Goal: Find contact information: Find contact information

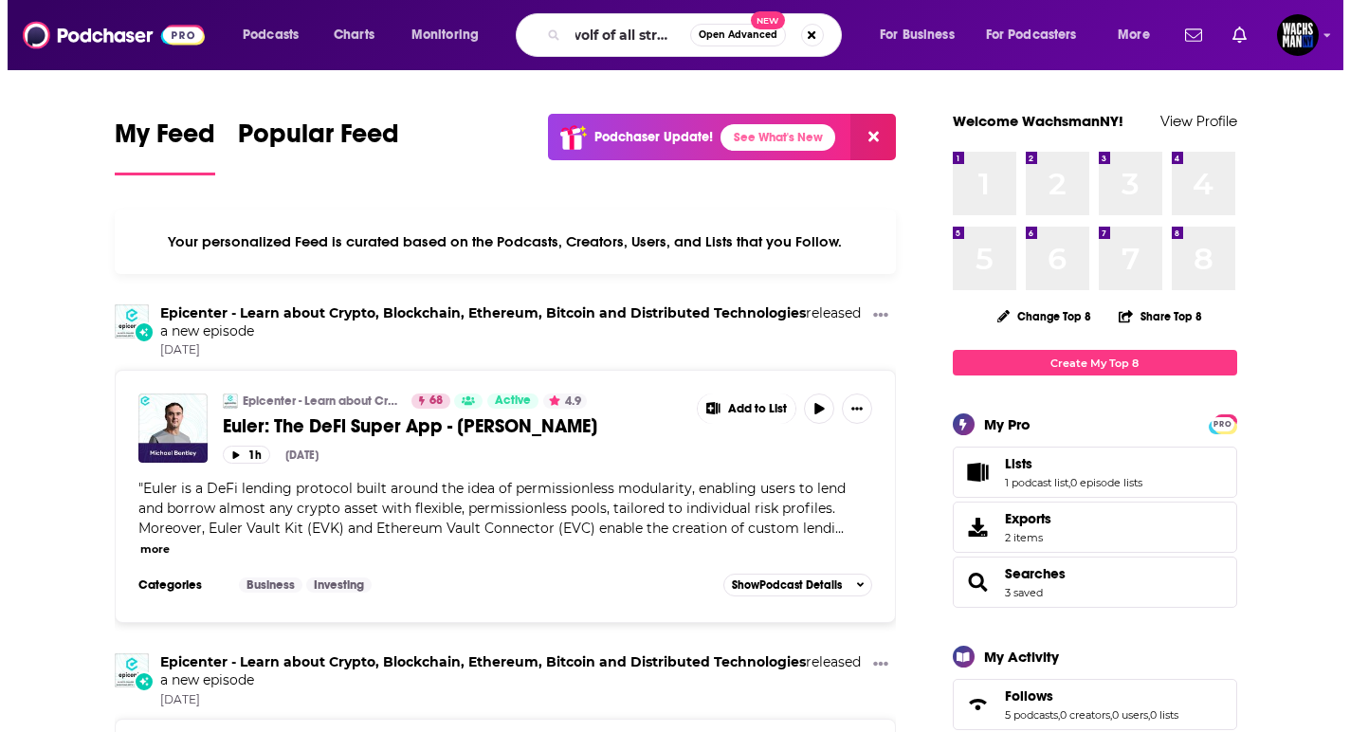
scroll to position [0, 14]
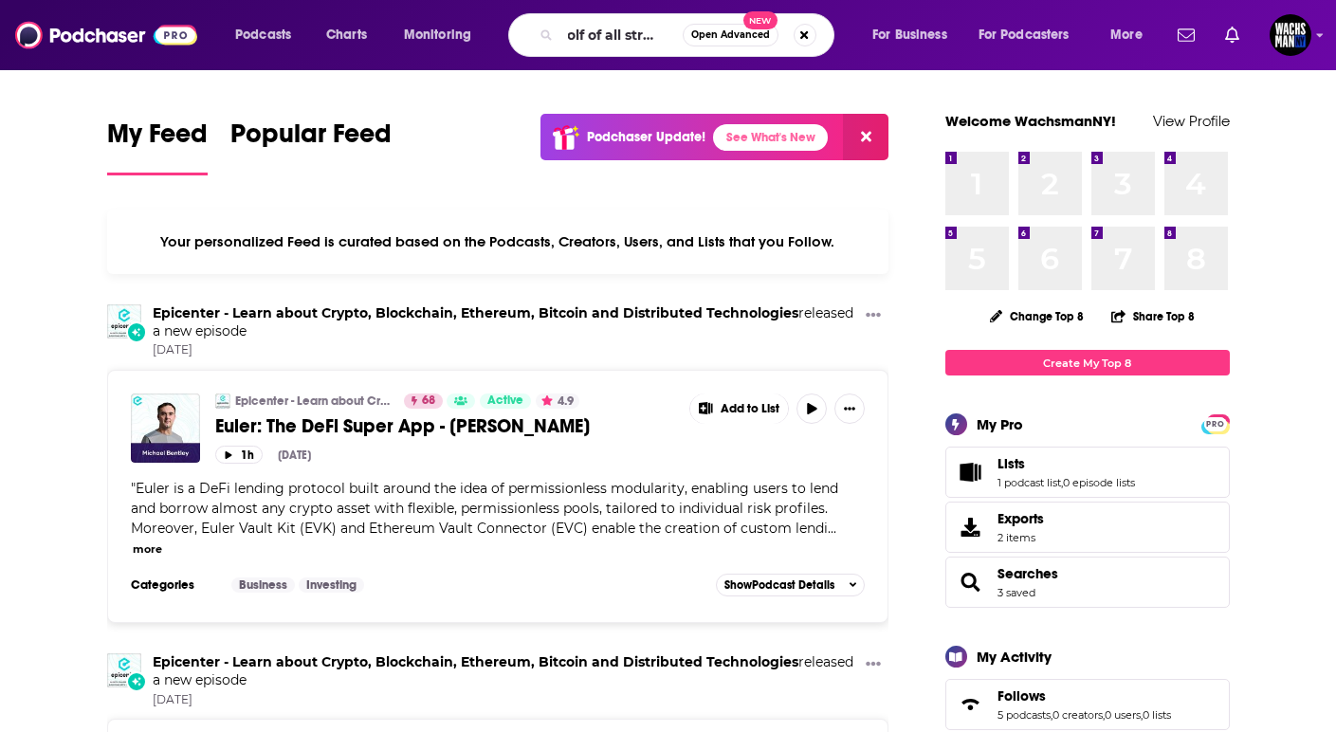
type input "wolf of all streets"
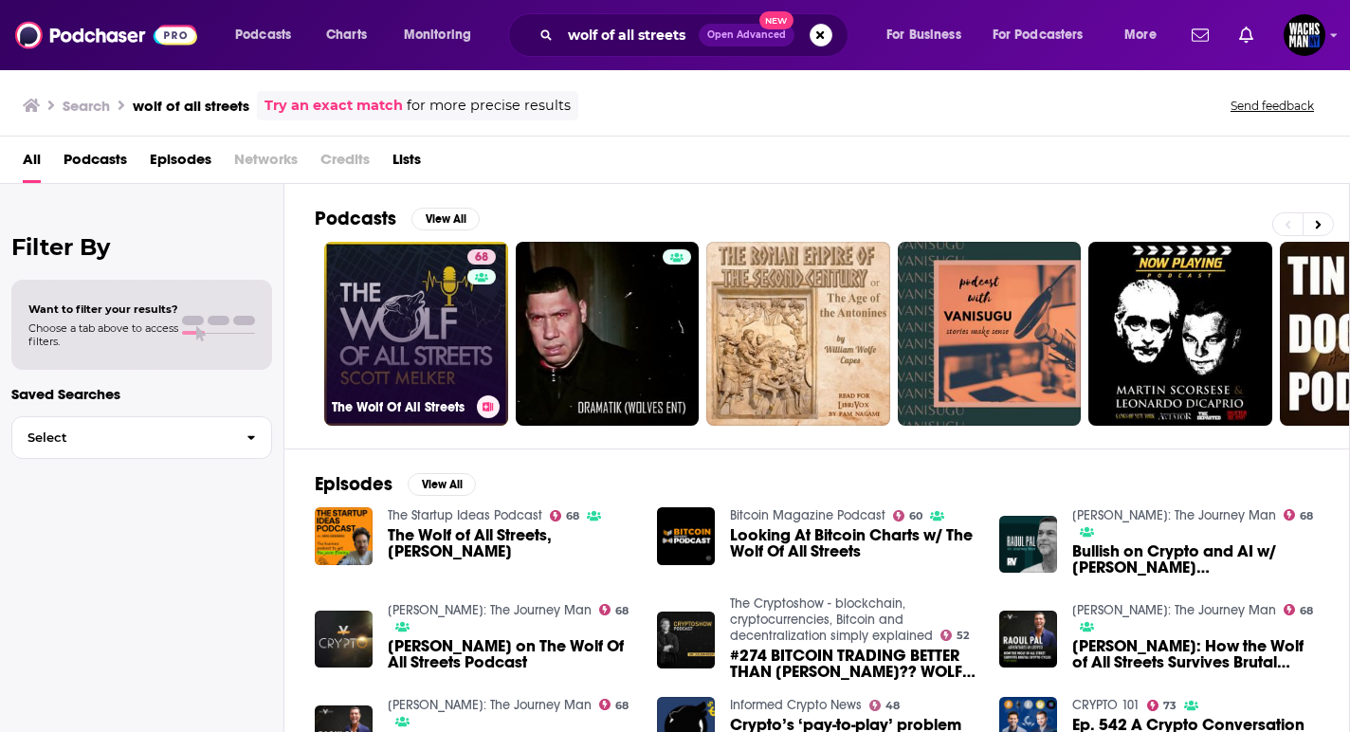
click at [382, 288] on link "68 The Wolf Of All Streets" at bounding box center [416, 334] width 184 height 184
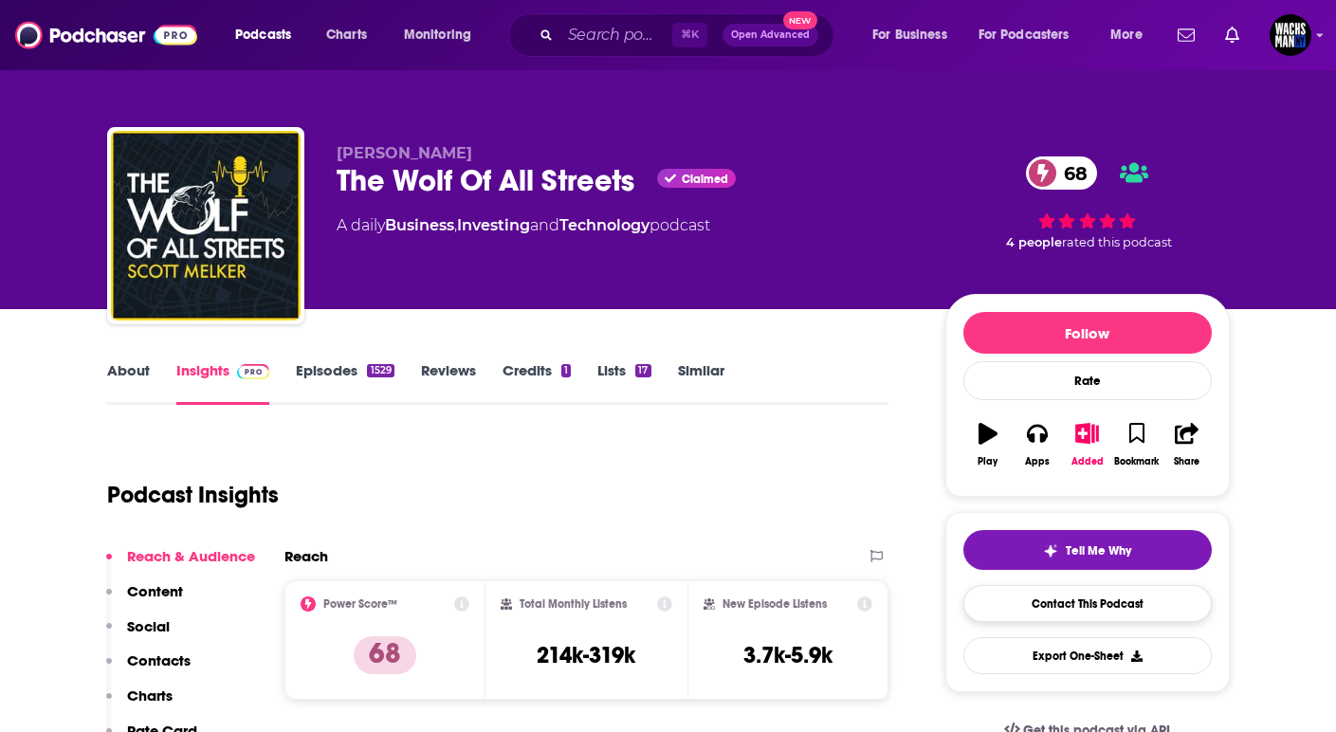
click at [1092, 594] on link "Contact This Podcast" at bounding box center [1087, 603] width 248 height 37
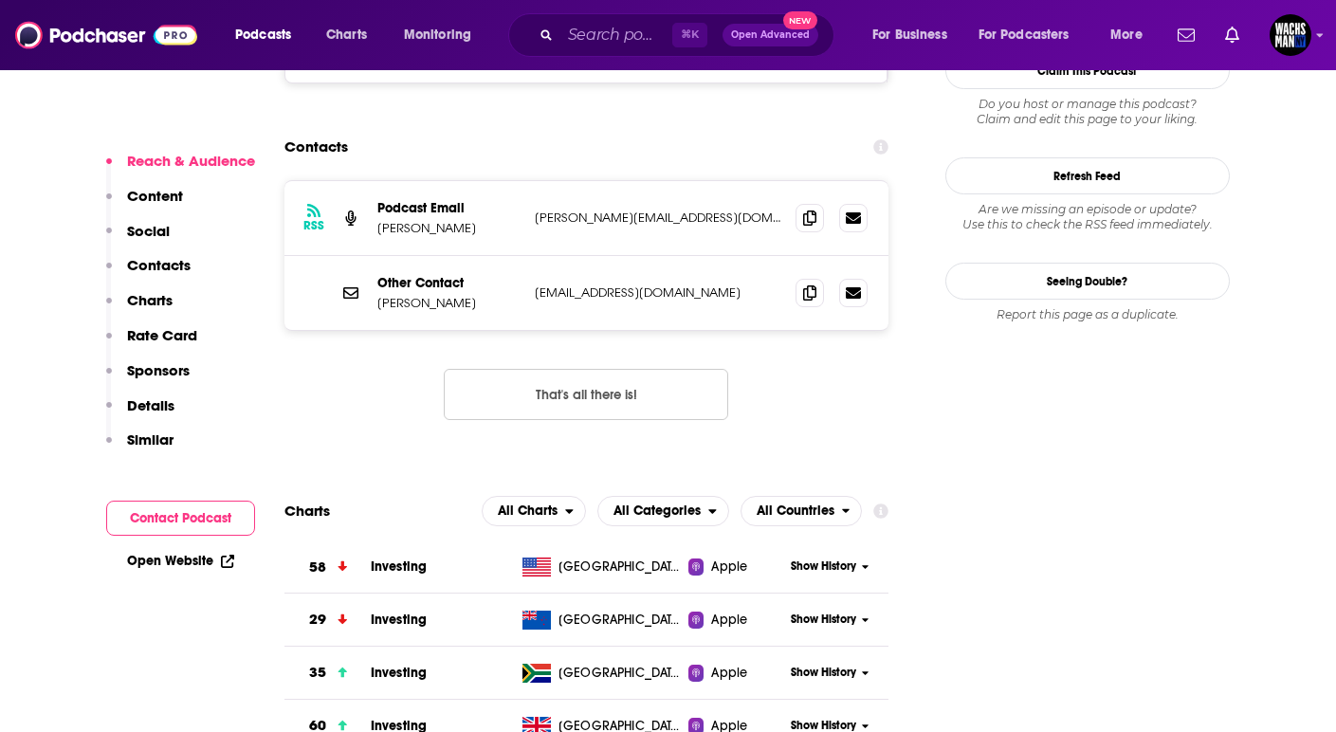
scroll to position [1698, 0]
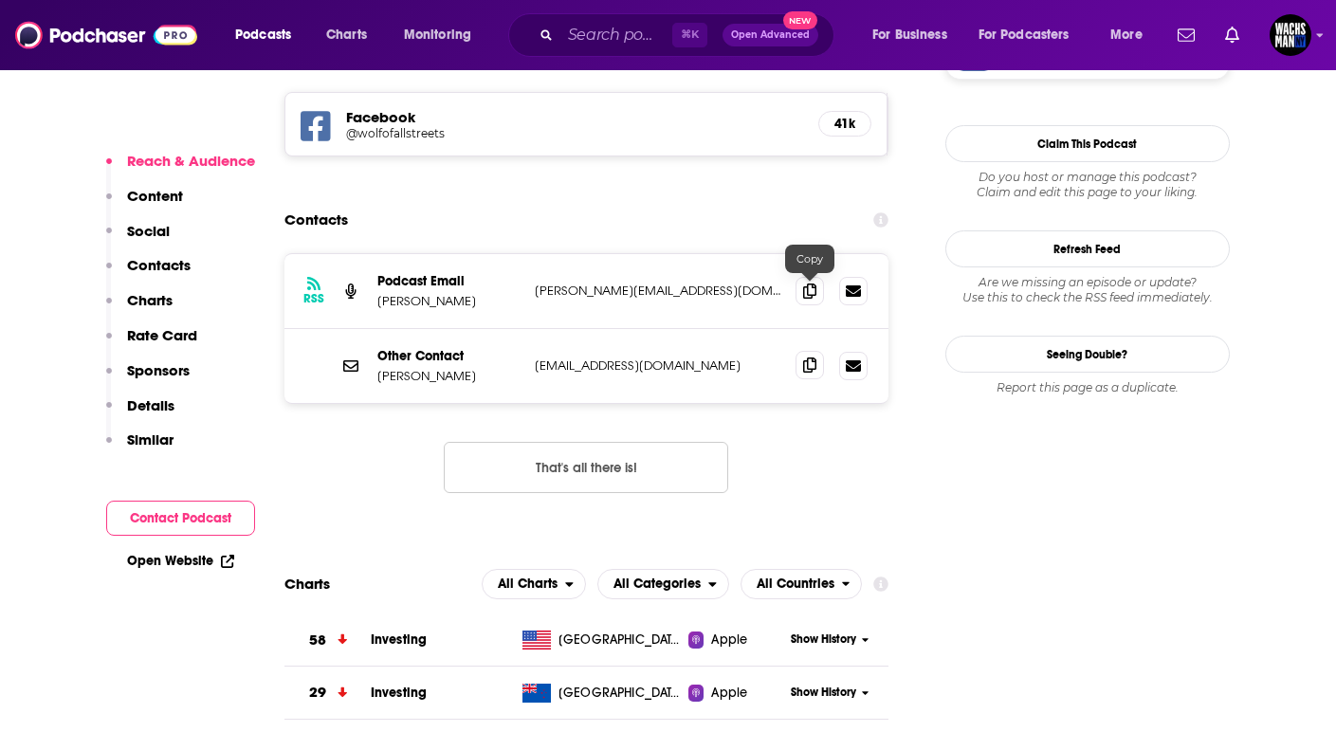
click at [805, 357] on icon at bounding box center [809, 364] width 13 height 15
click at [812, 282] on icon at bounding box center [809, 289] width 13 height 15
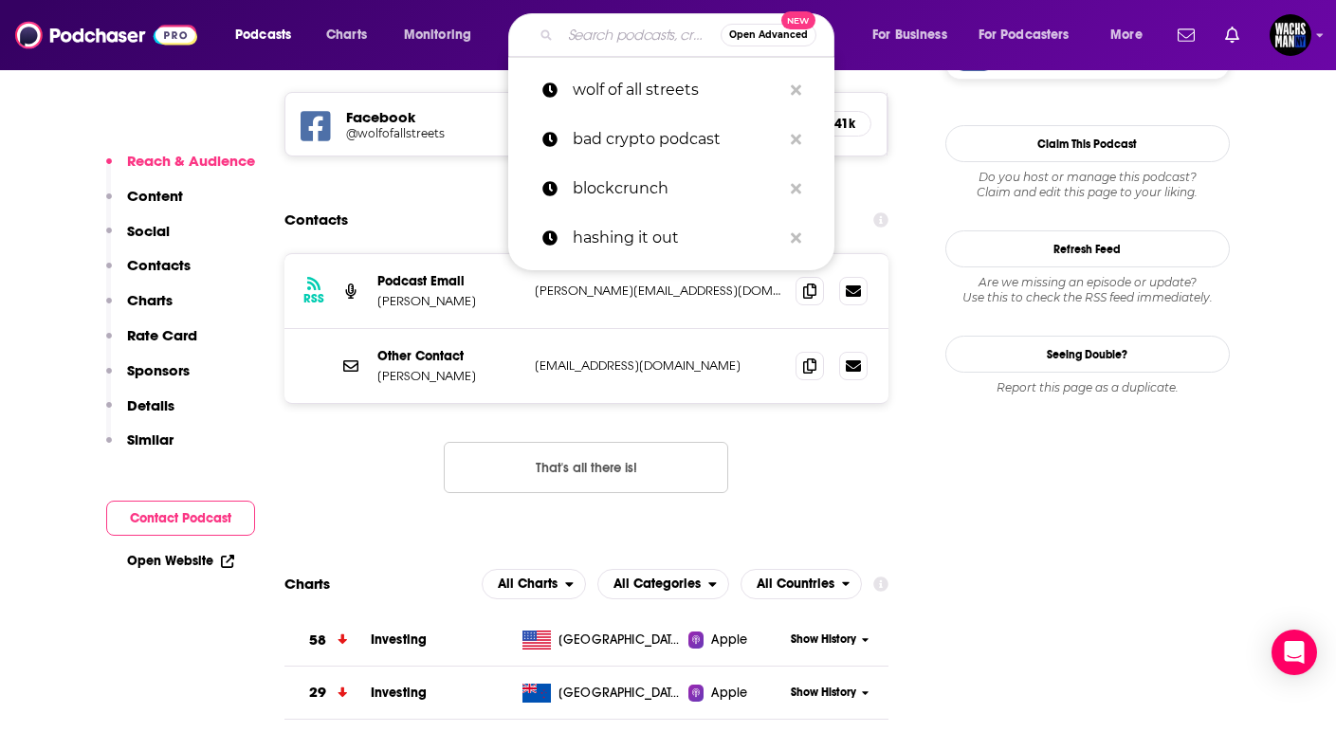
click at [564, 45] on input "Search podcasts, credits, & more..." at bounding box center [640, 35] width 160 height 30
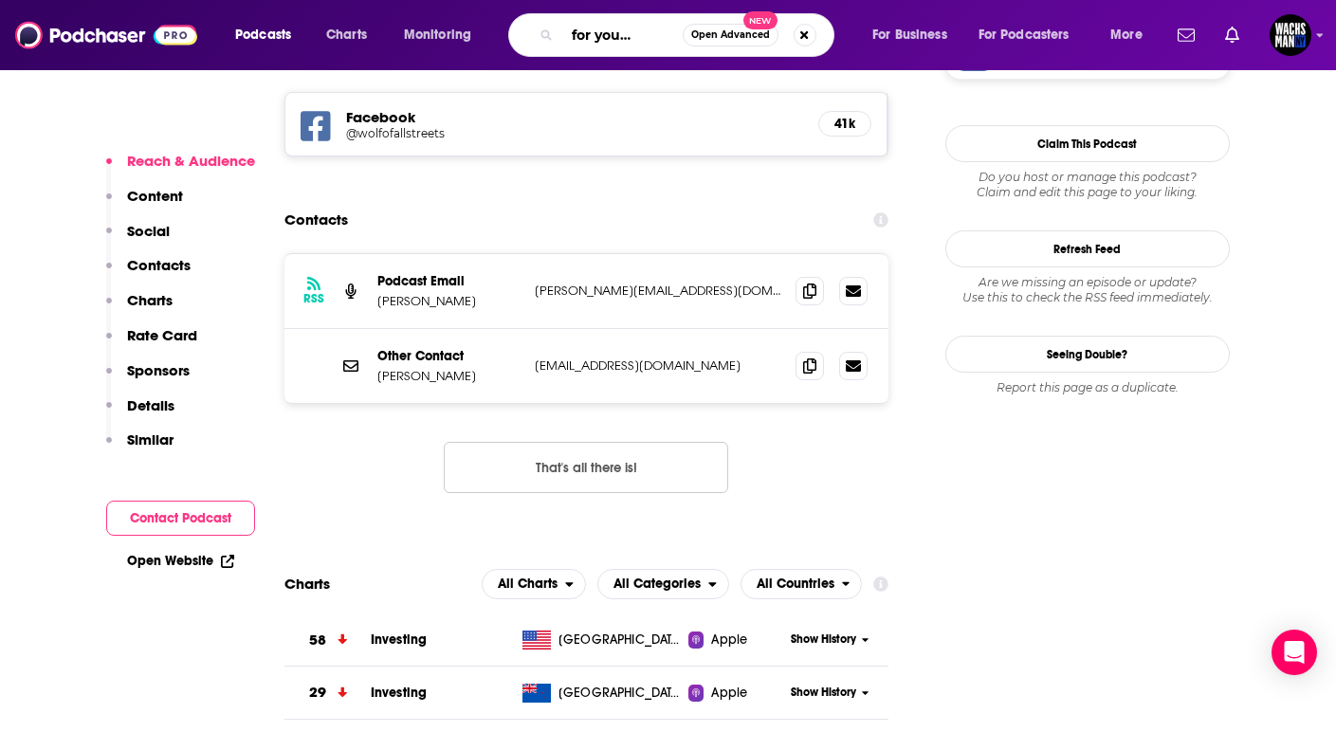
scroll to position [0, 39]
type input "token for your thought"
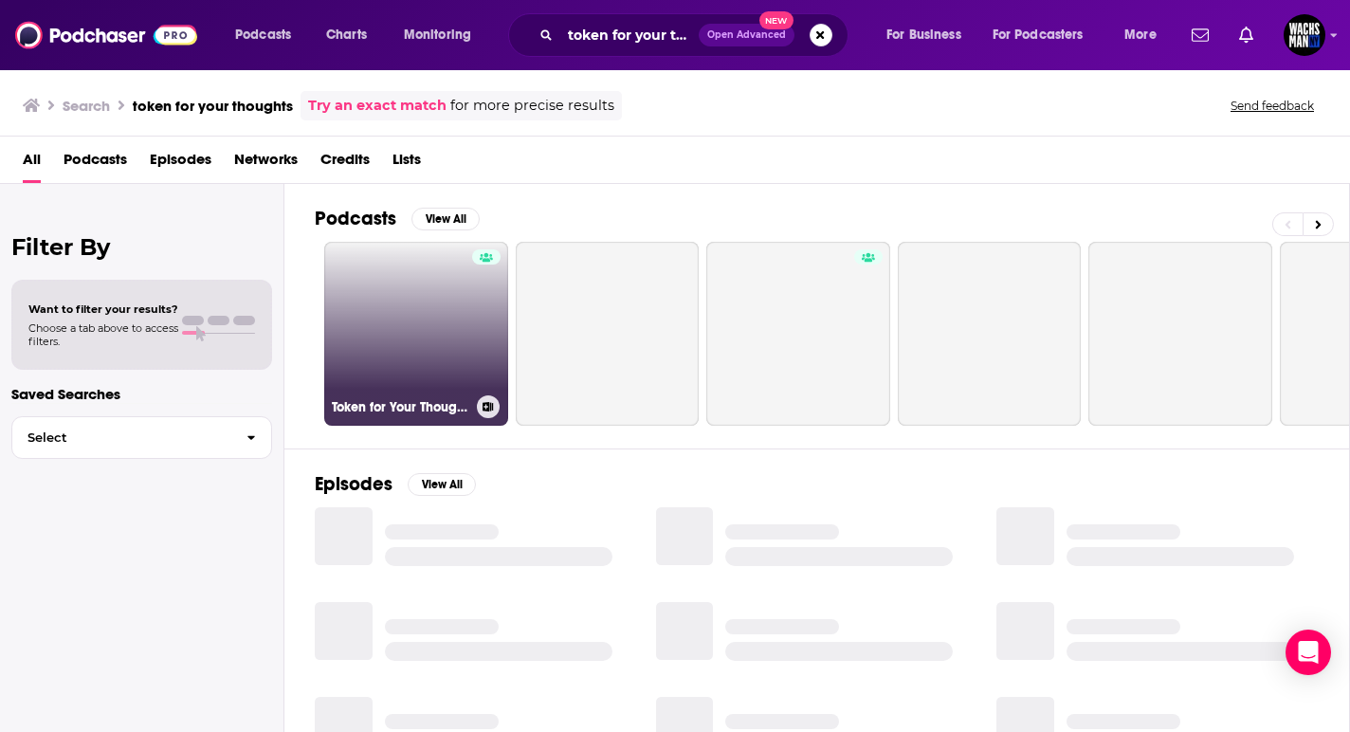
click at [385, 303] on link "Token for Your Thoughts" at bounding box center [416, 334] width 184 height 184
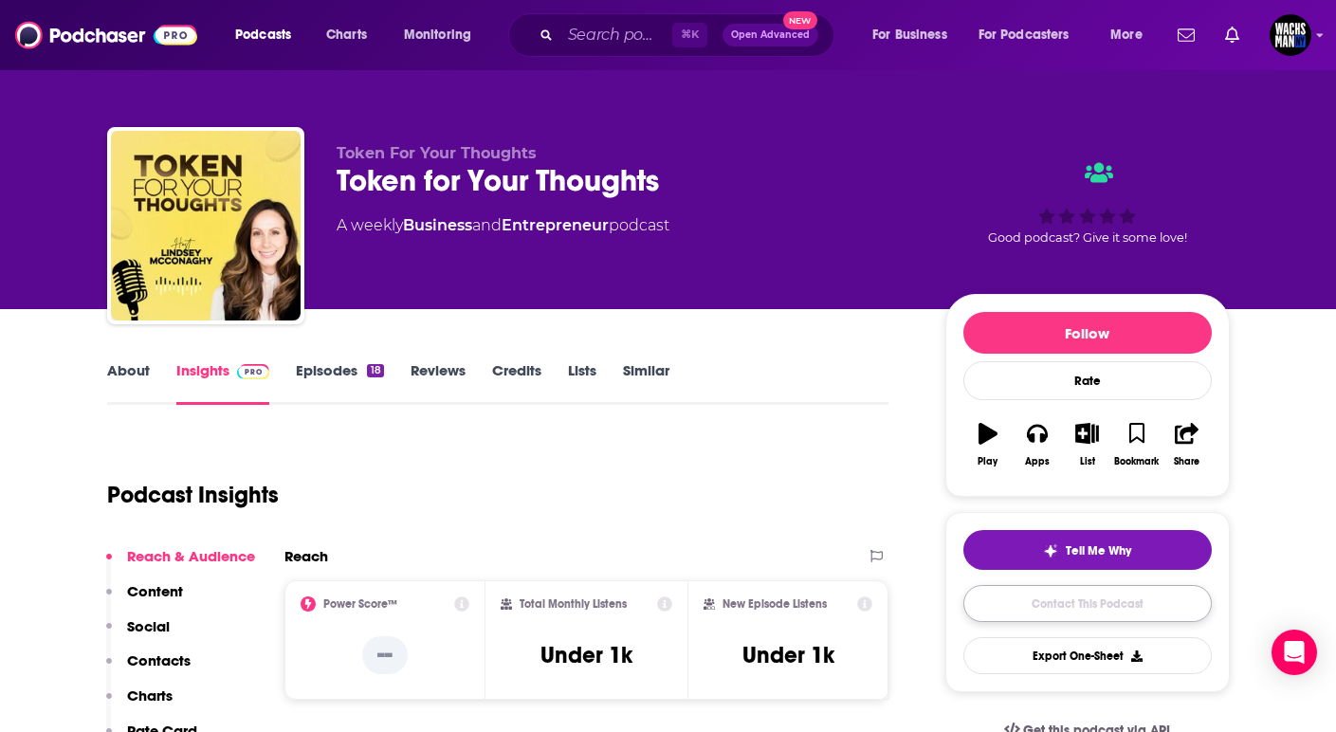
click at [1091, 612] on link "Contact This Podcast" at bounding box center [1087, 603] width 248 height 37
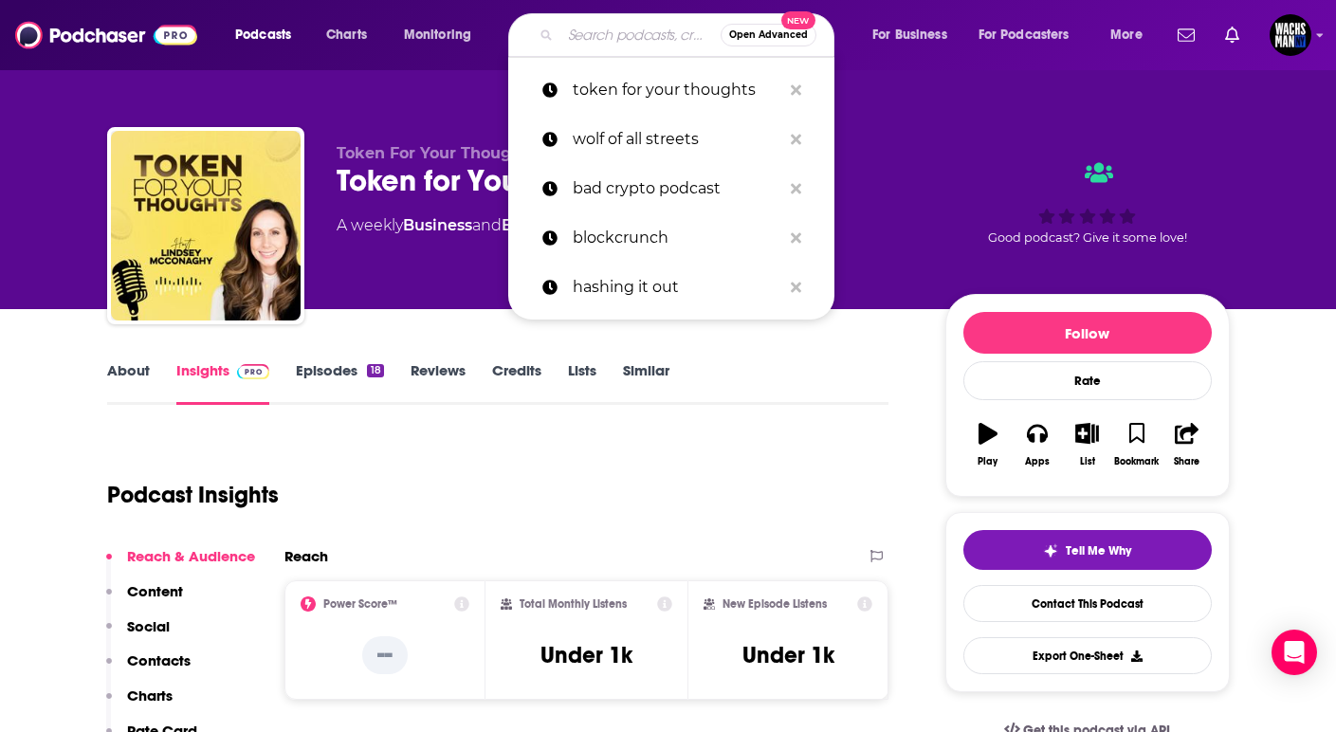
click at [578, 35] on input "Search podcasts, credits, & more..." at bounding box center [640, 35] width 160 height 30
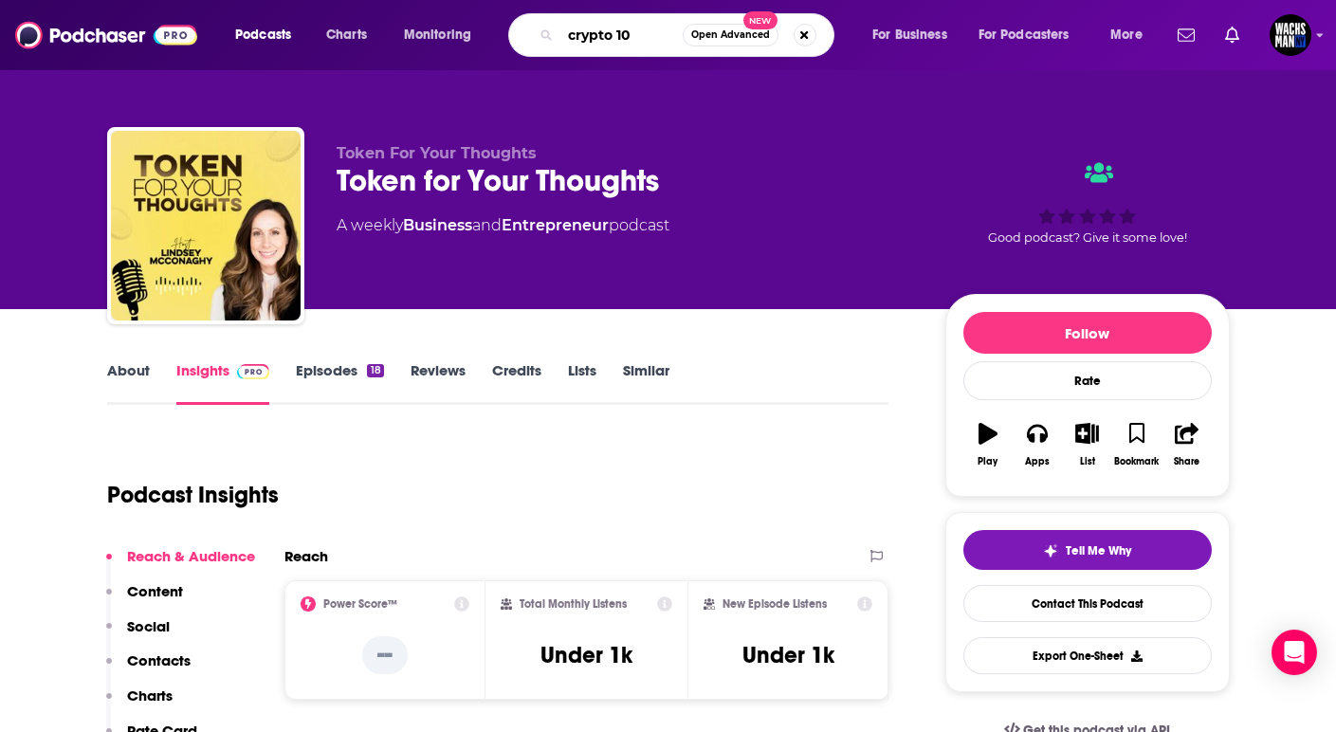
type input "crypto 101"
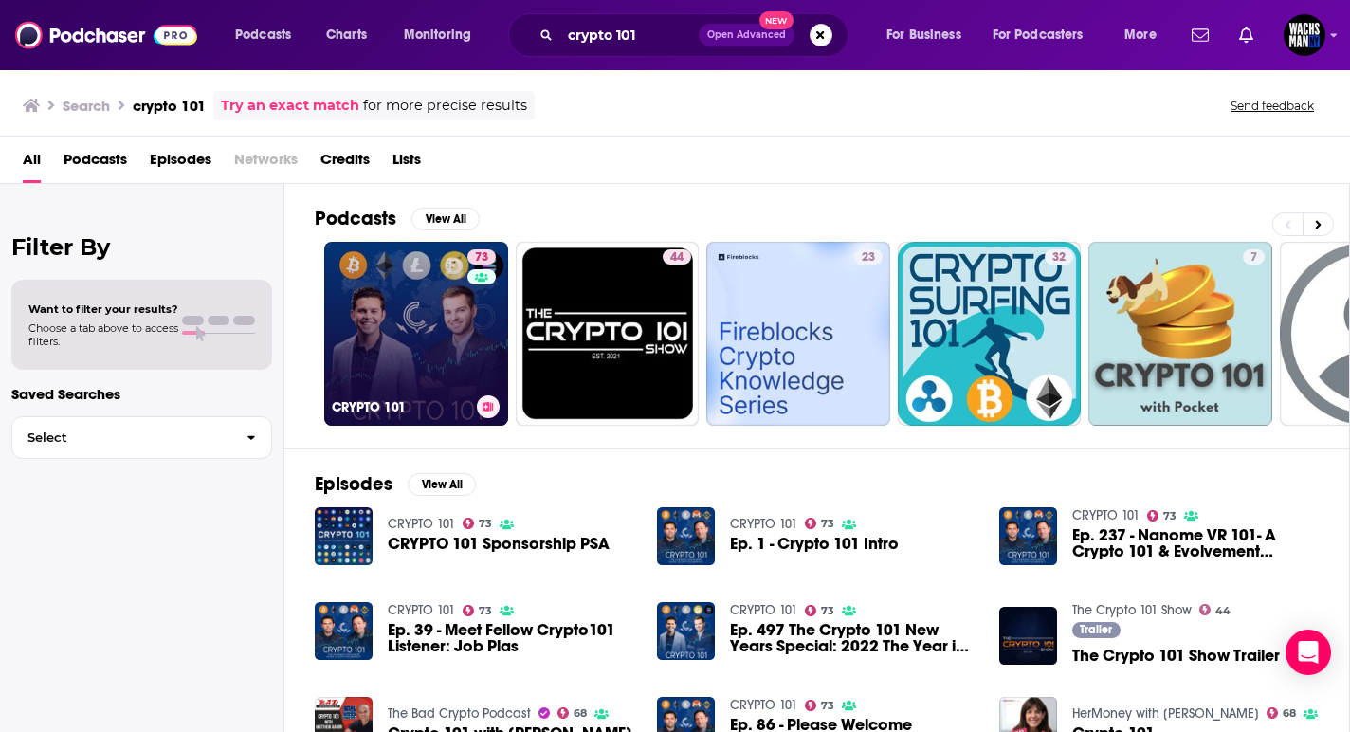
click at [396, 317] on link "73 CRYPTO 101" at bounding box center [416, 334] width 184 height 184
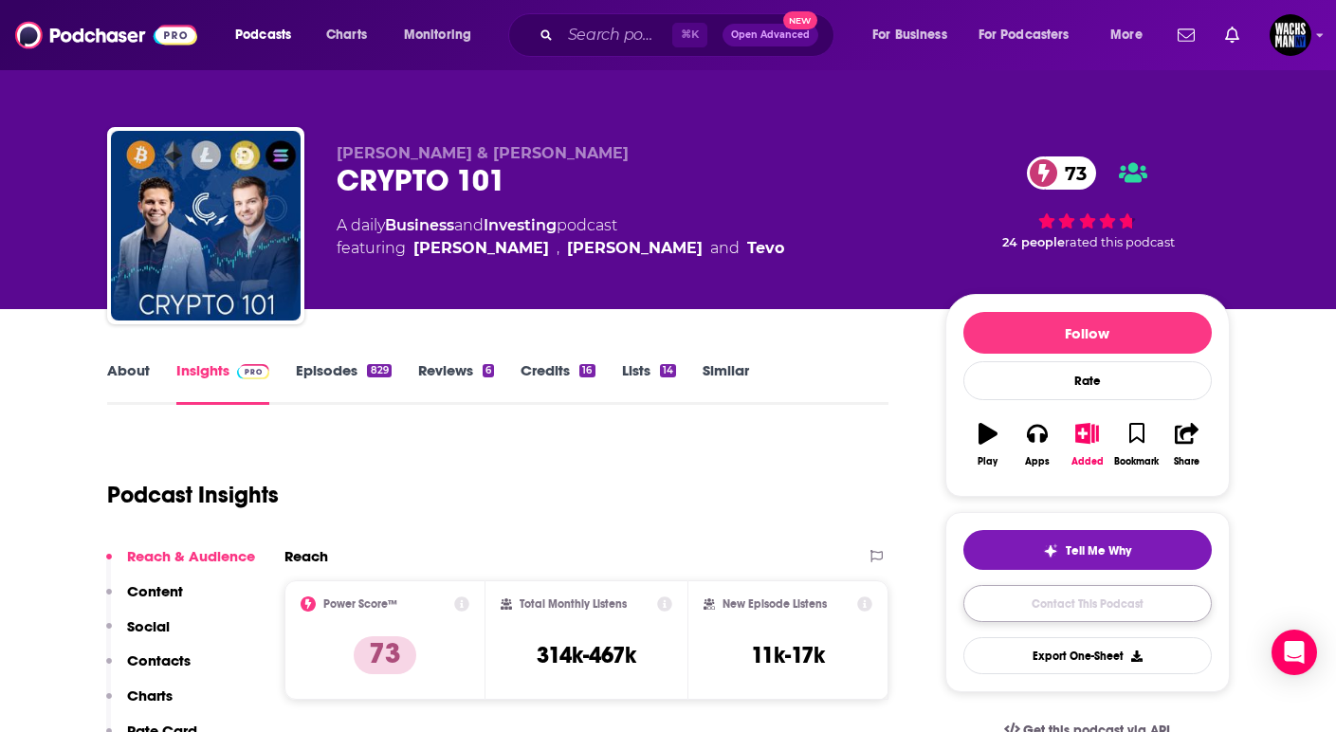
click at [1126, 613] on link "Contact This Podcast" at bounding box center [1087, 603] width 248 height 37
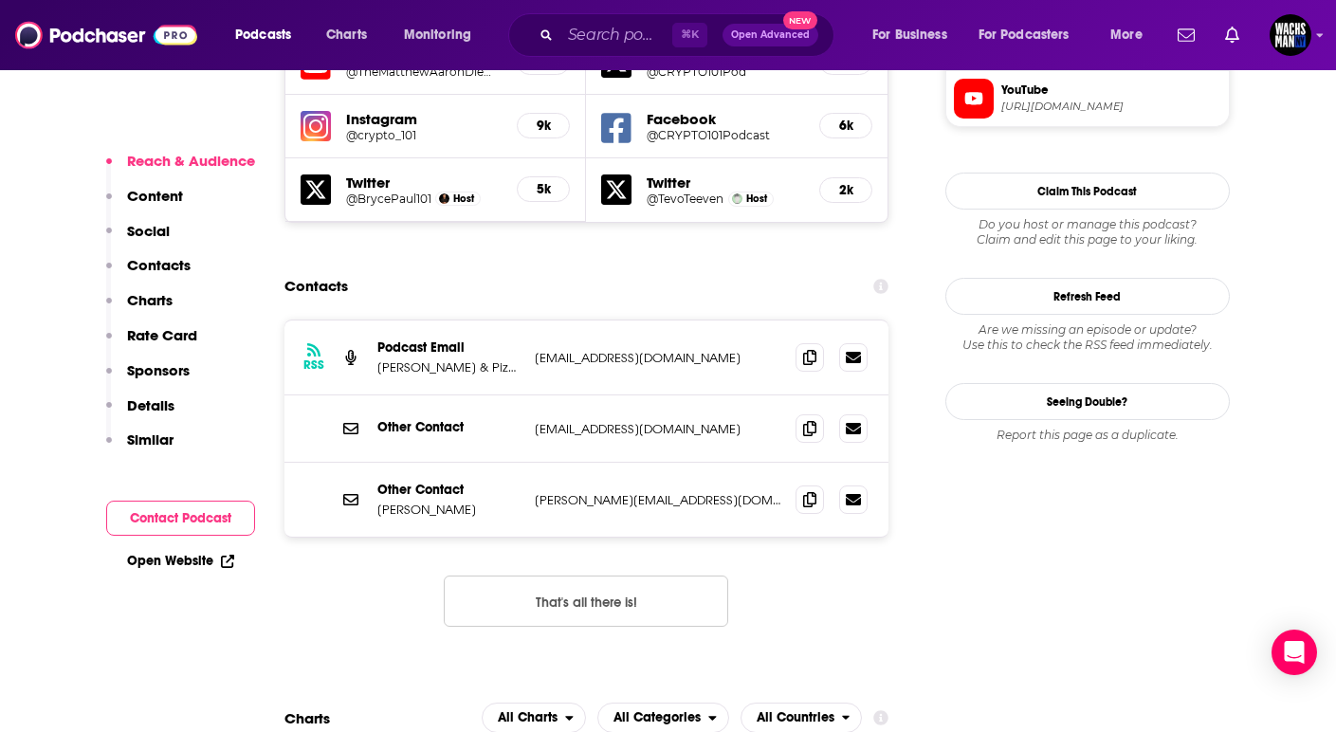
scroll to position [1809, 0]
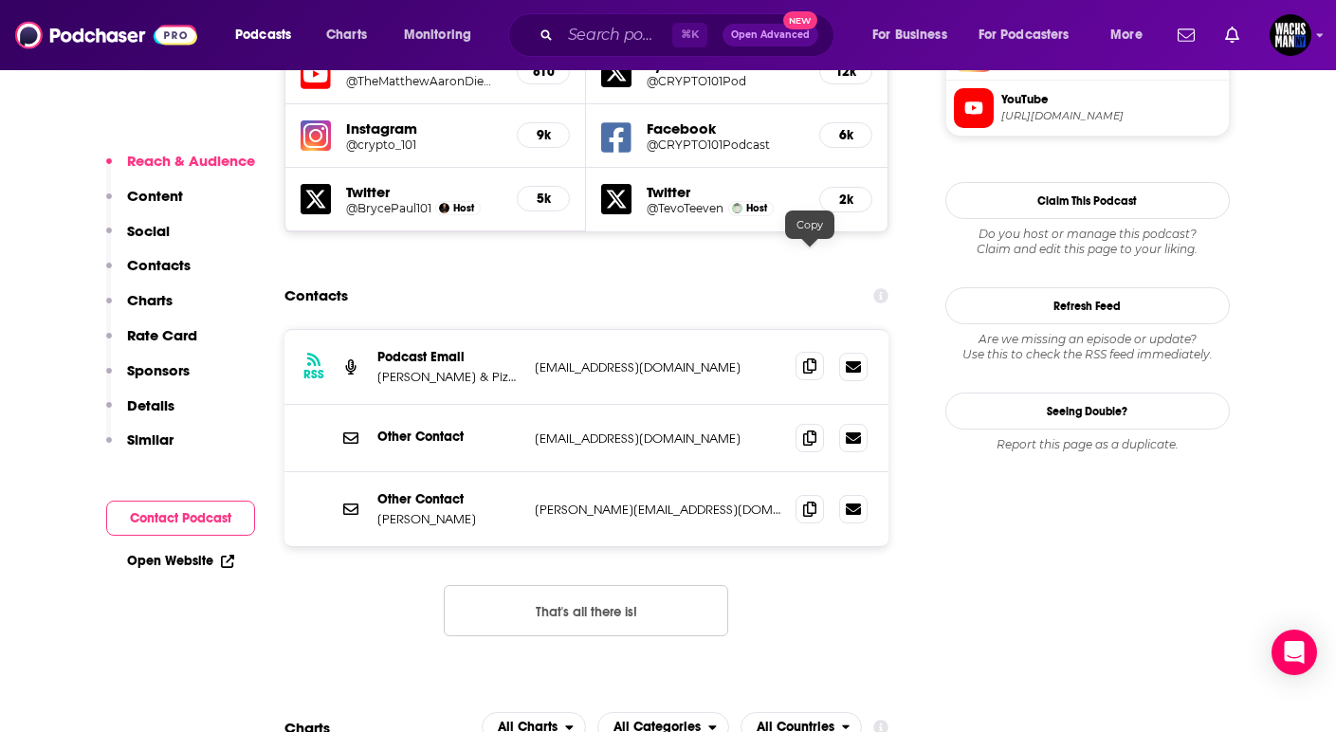
click at [799, 352] on span at bounding box center [809, 366] width 28 height 28
click at [810, 429] on icon at bounding box center [809, 436] width 13 height 15
click at [803, 500] on icon at bounding box center [809, 507] width 13 height 15
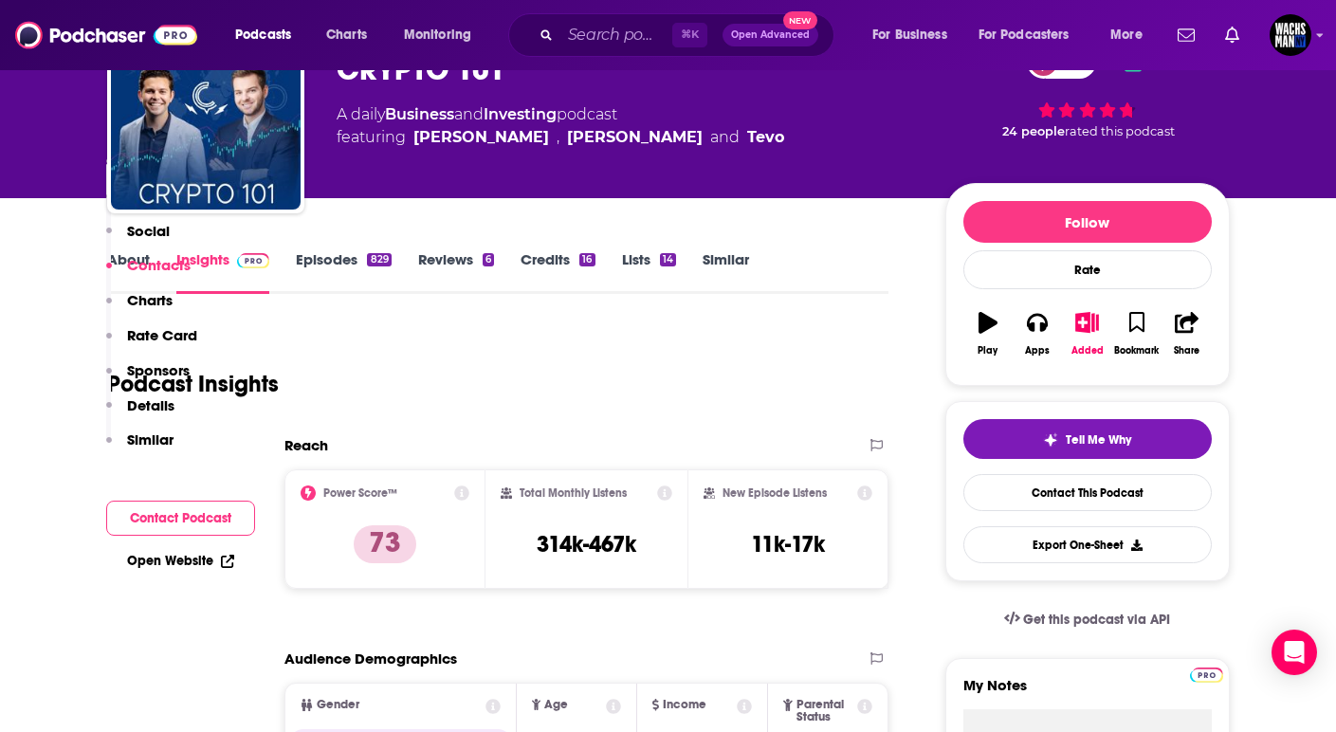
scroll to position [0, 0]
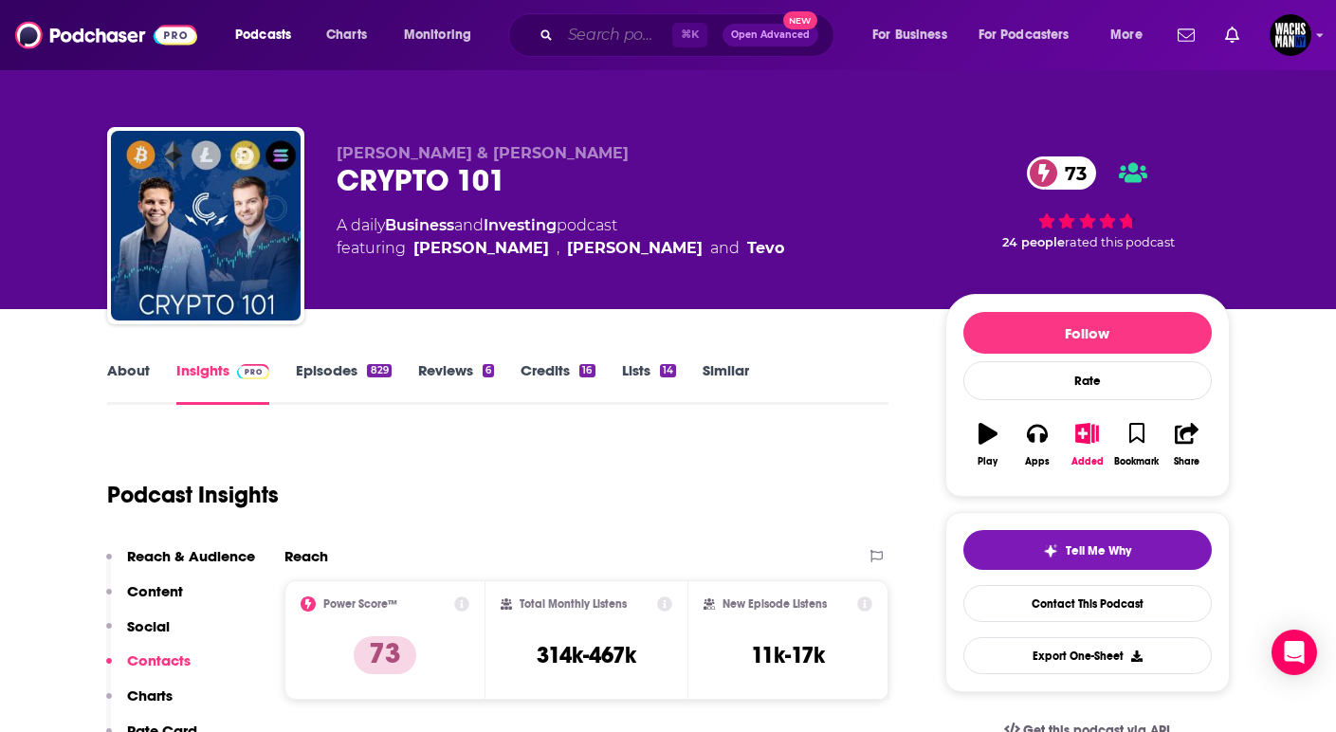
click at [593, 29] on input "Search podcasts, credits, & more..." at bounding box center [616, 35] width 112 height 30
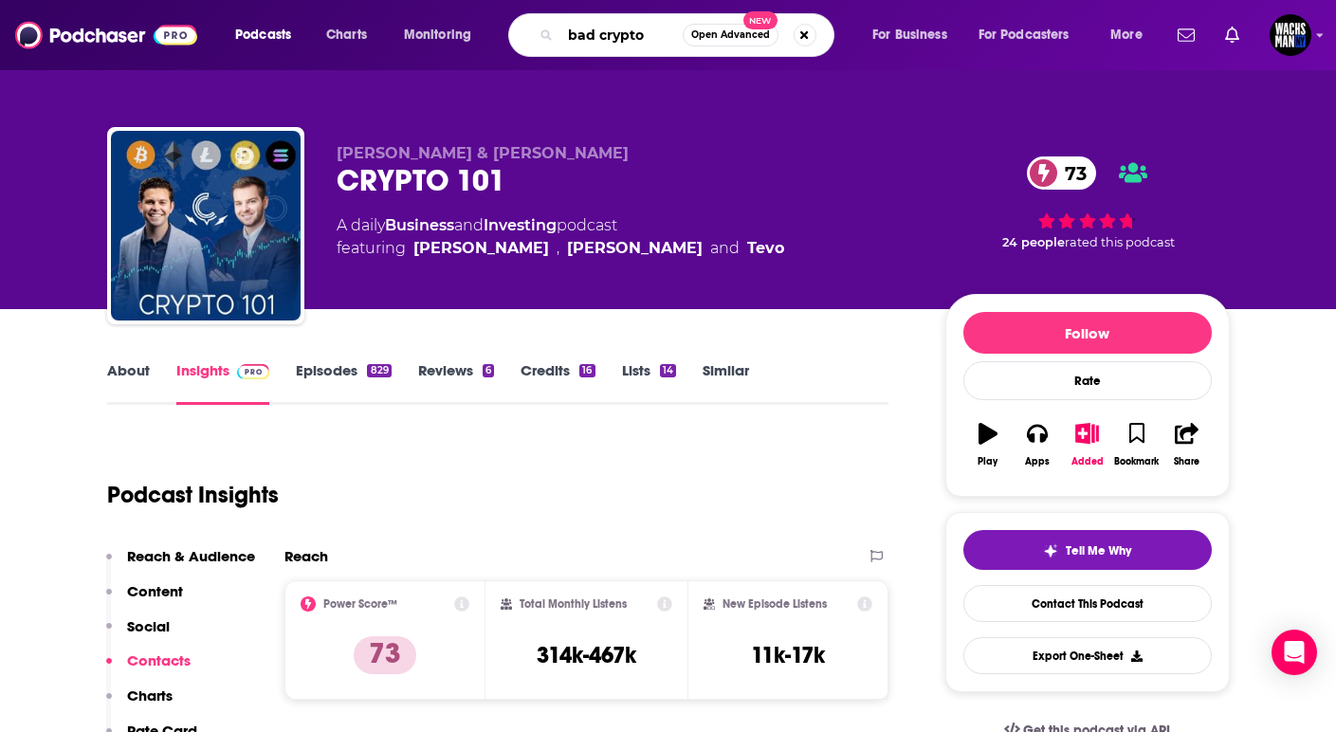
type input "bad crypto"
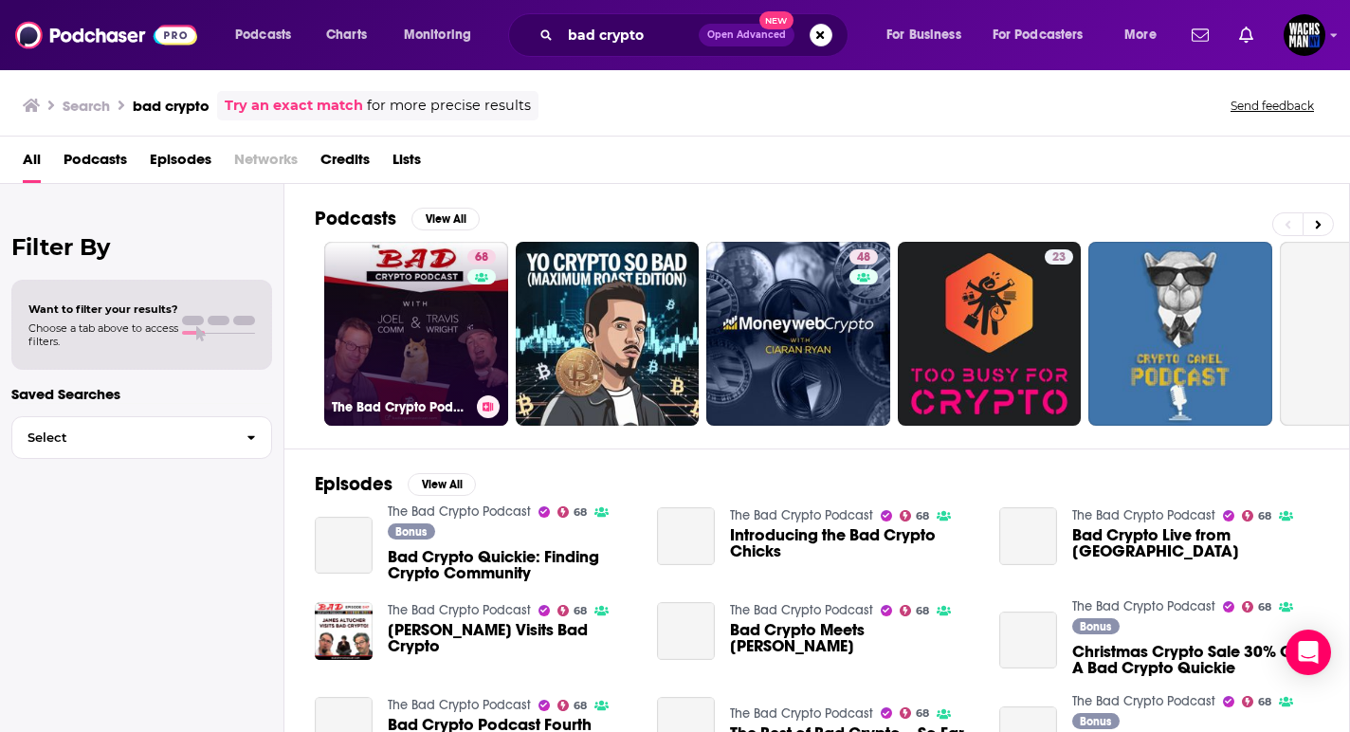
click at [472, 297] on div "68" at bounding box center [483, 322] width 33 height 146
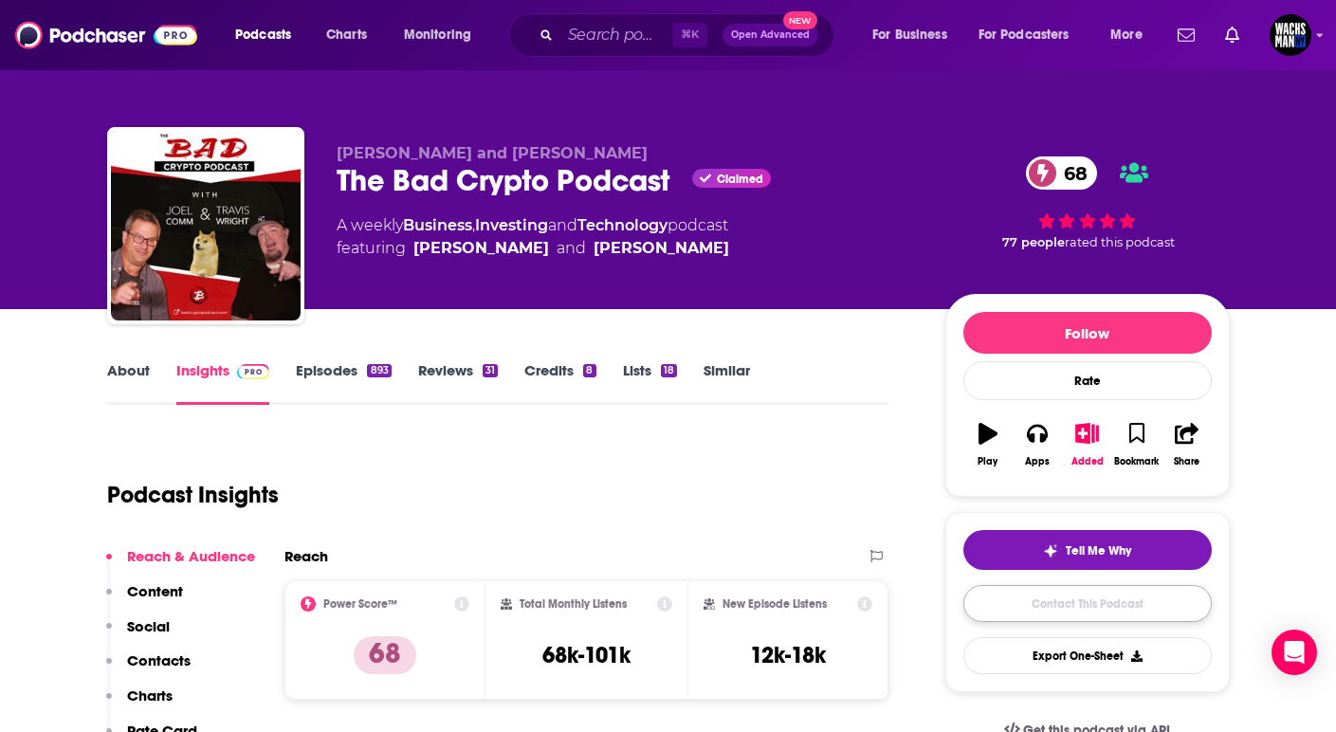
click at [1084, 598] on link "Contact This Podcast" at bounding box center [1087, 603] width 248 height 37
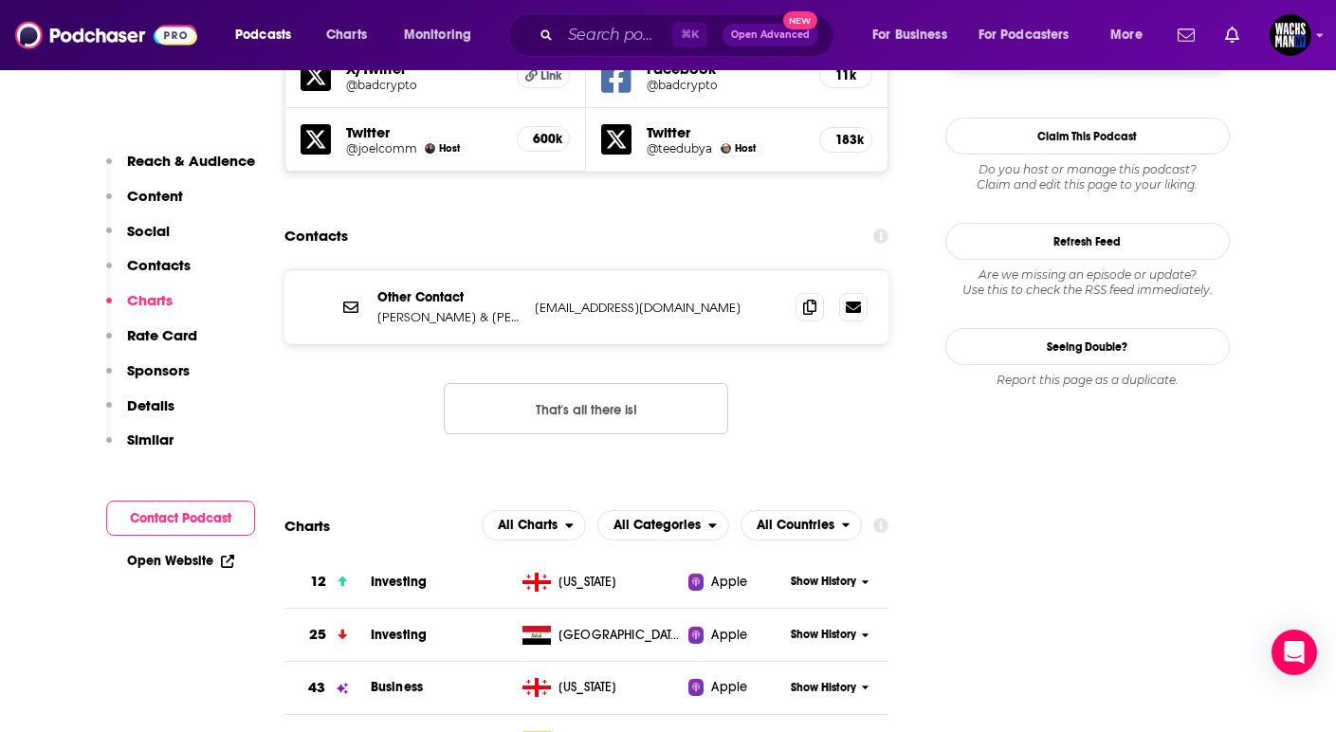
scroll to position [1682, 0]
